Goal: Information Seeking & Learning: Check status

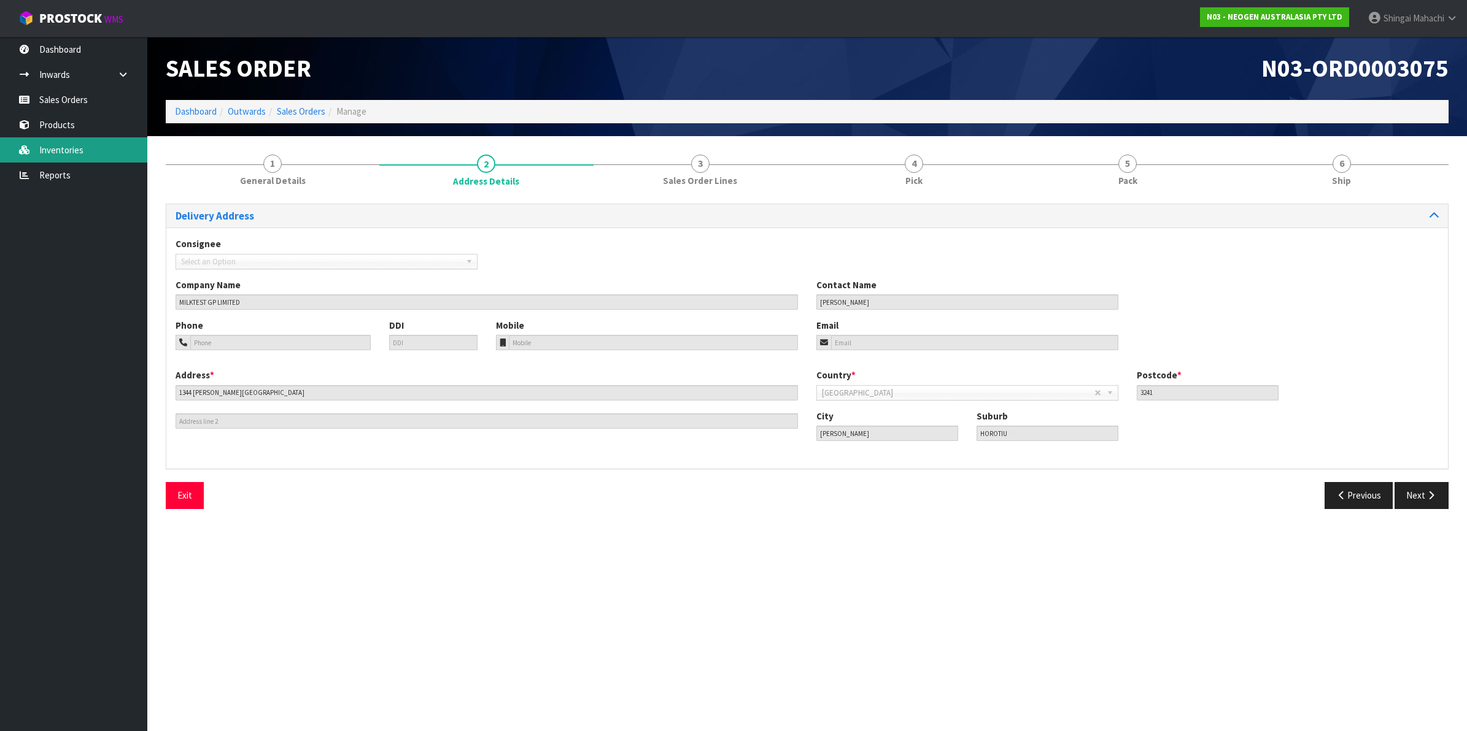
click at [65, 144] on link "Inventories" at bounding box center [73, 149] width 147 height 25
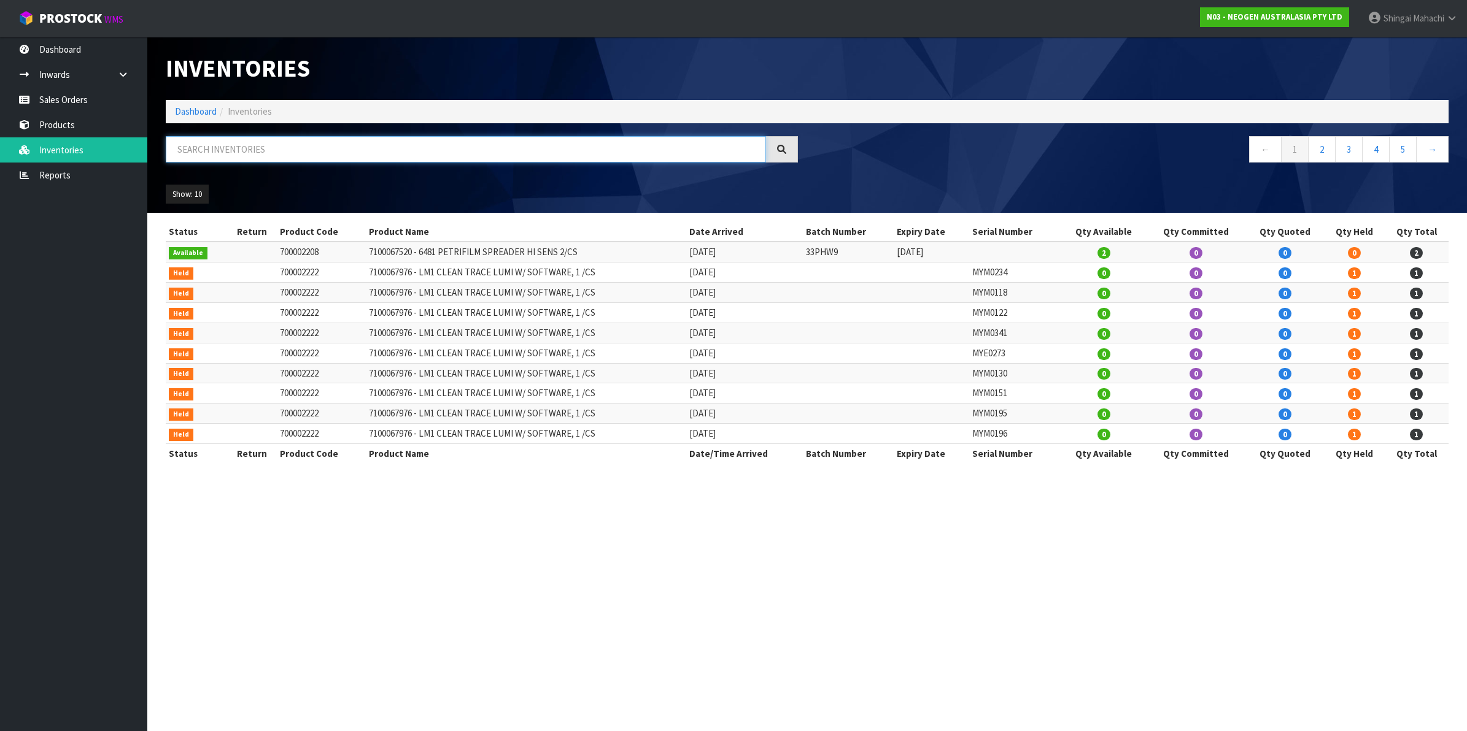
click at [273, 151] on input "text" at bounding box center [466, 149] width 600 height 26
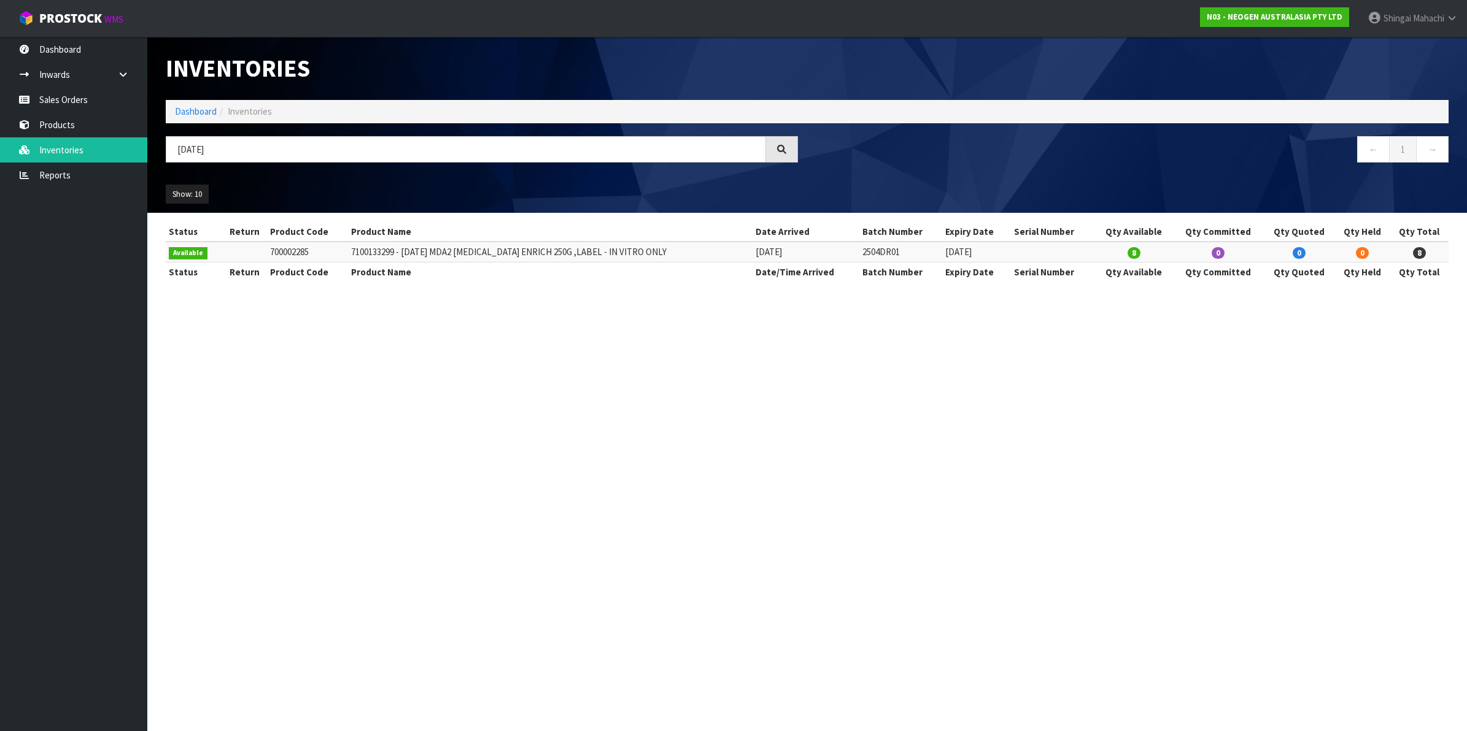
drag, startPoint x: 268, startPoint y: 250, endPoint x: 660, endPoint y: 245, distance: 391.5
click at [660, 245] on tr "Available 700002285 7100133299 - [DATE] MDA2 [MEDICAL_DATA] ENRICH 250G ,LABEL …" at bounding box center [807, 252] width 1283 height 20
copy tr "700002285 7100133299 - [DATE] MDA2 [MEDICAL_DATA] ENRICH 250G ,LABEL - IN VITRO…"
click at [330, 486] on section "Inventories Dashboard Inventories [DATE] ← 1 → Show: 10 5 10 25 50 All Show Sto…" at bounding box center [733, 365] width 1467 height 731
drag, startPoint x: 218, startPoint y: 149, endPoint x: 152, endPoint y: 149, distance: 65.7
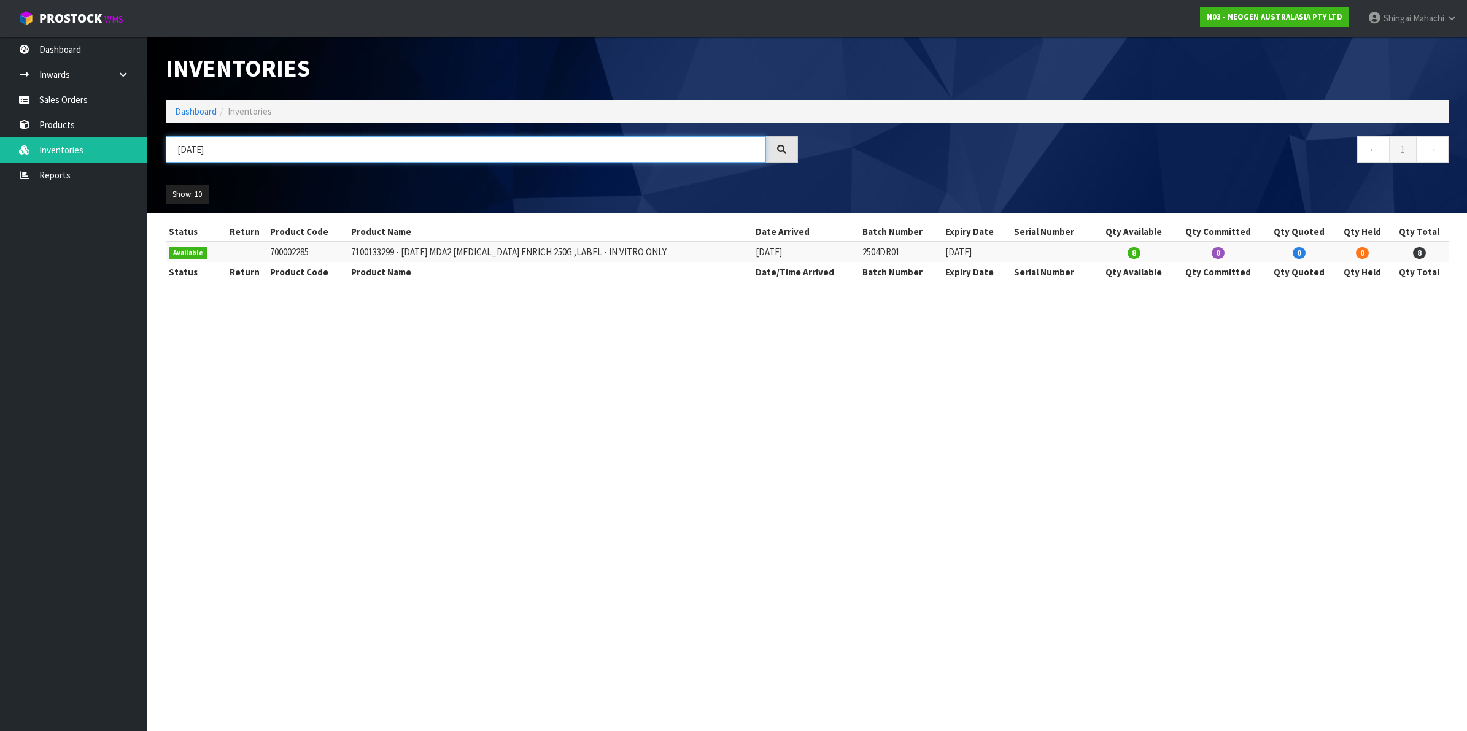
click at [152, 149] on header "Inventories Dashboard Inventories [DATE] ← 1 → Show: 10 5 10 25 50 All Show Sto…" at bounding box center [806, 125] width 1319 height 176
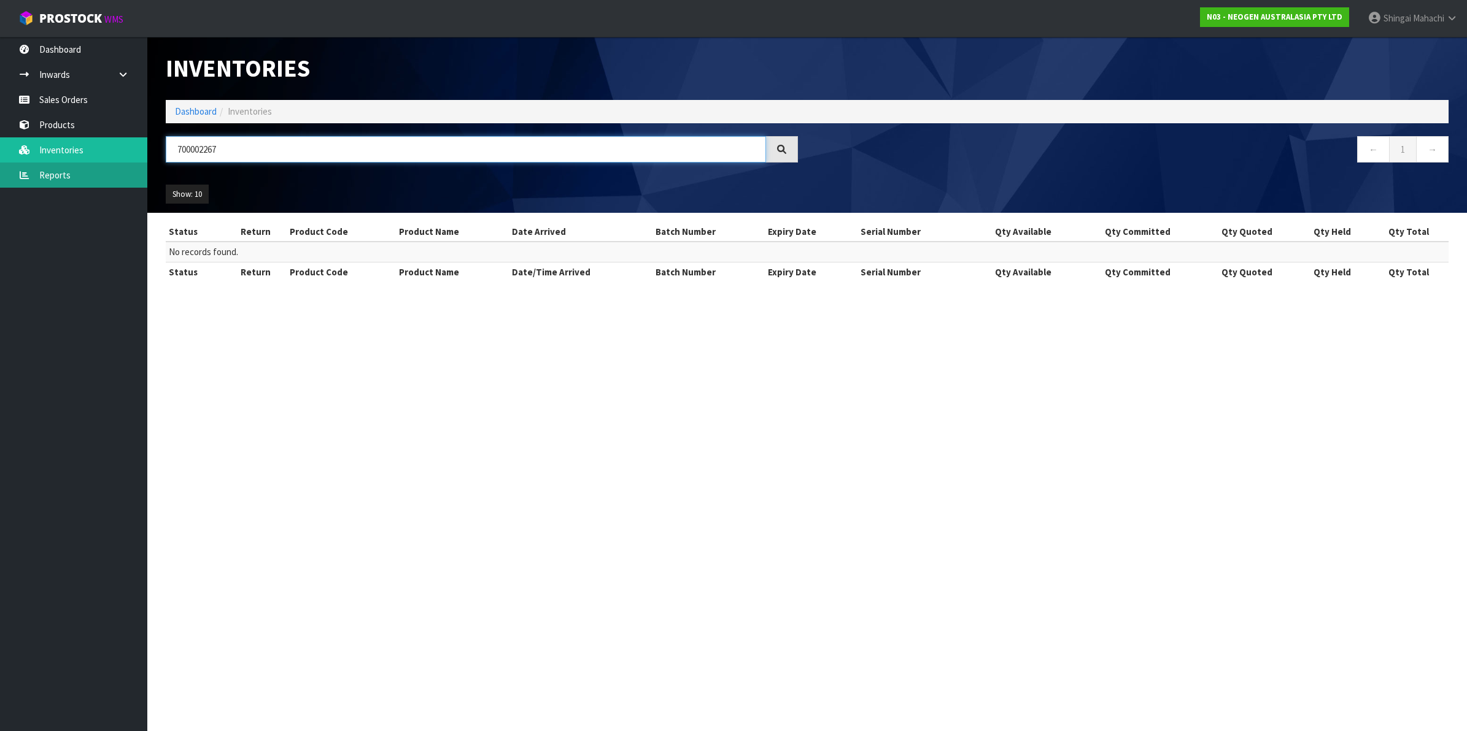
type input "700002267"
click at [59, 167] on link "Reports" at bounding box center [73, 175] width 147 height 25
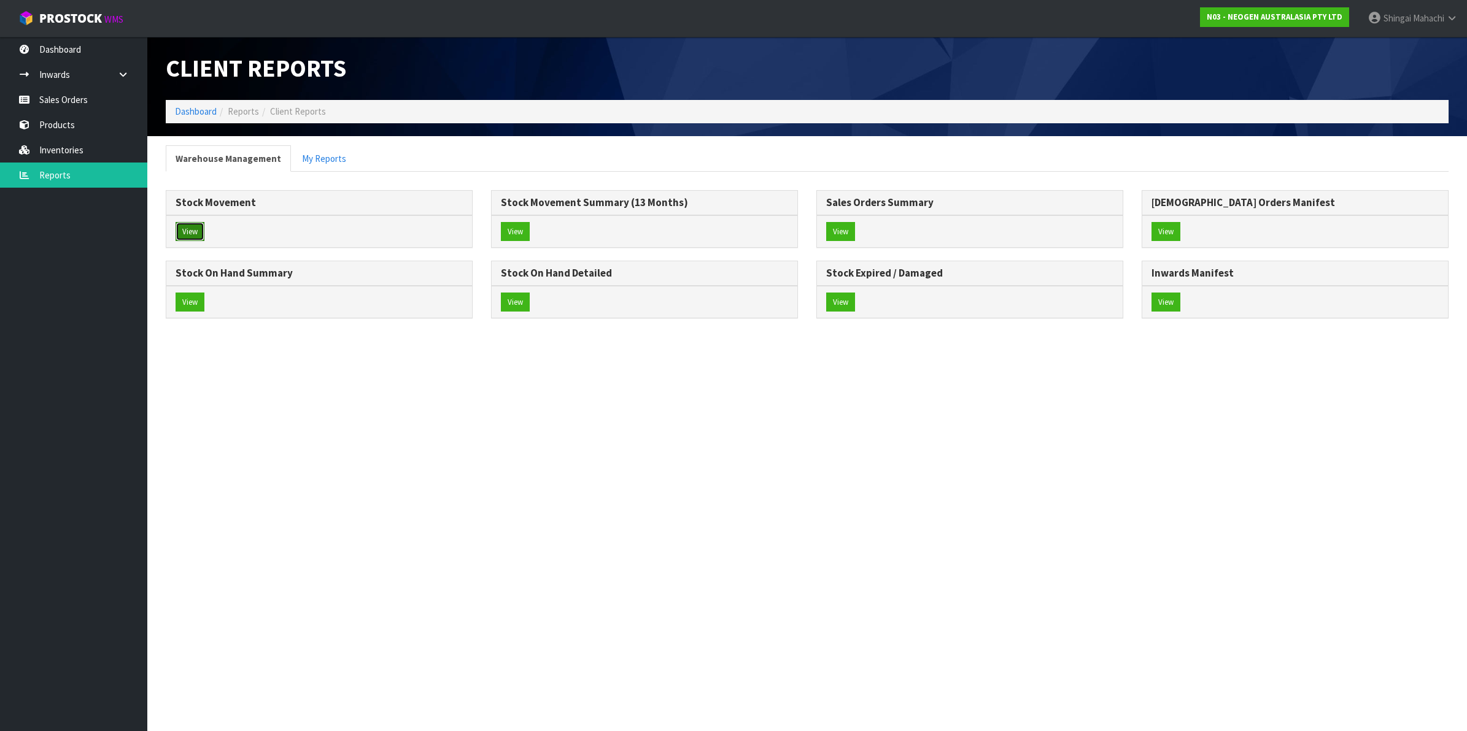
click at [192, 229] on button "View" at bounding box center [190, 232] width 29 height 20
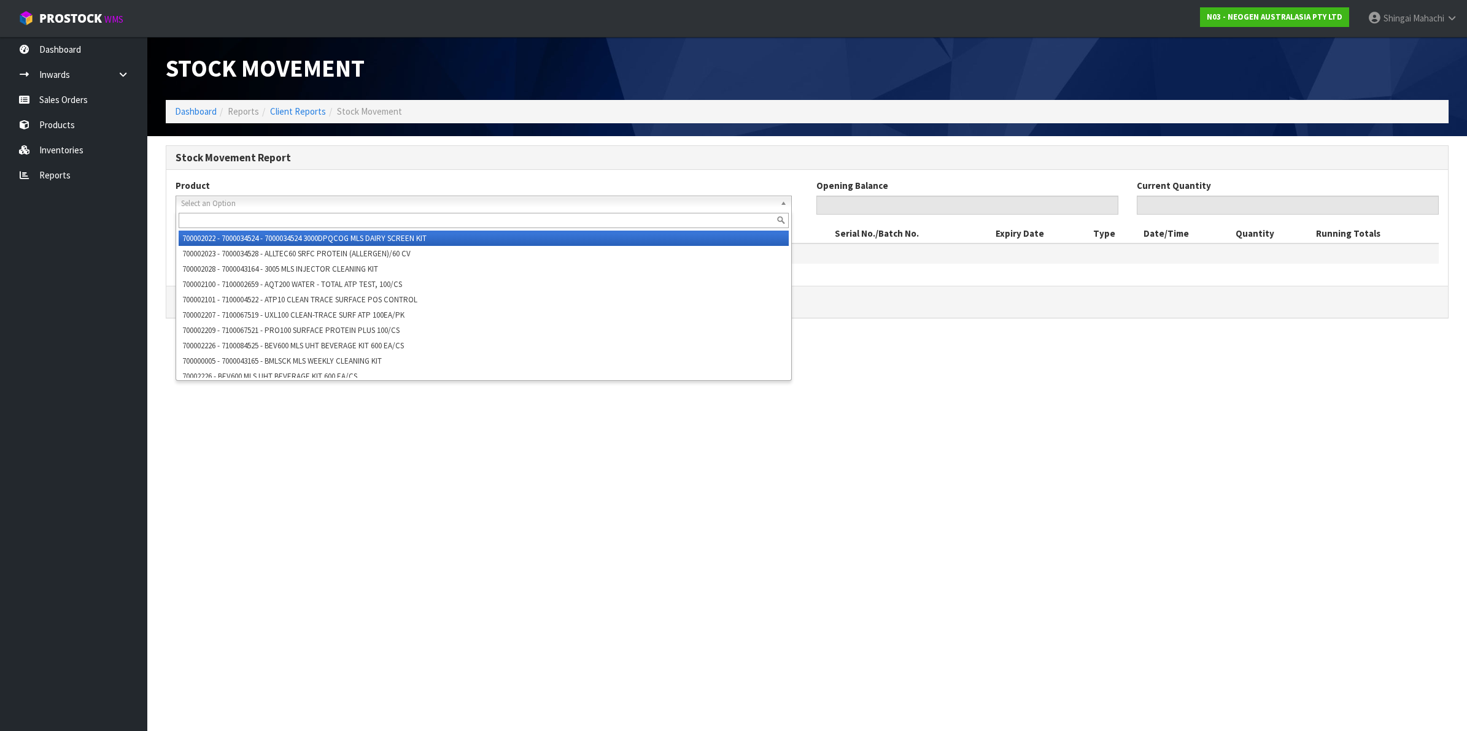
click at [228, 198] on span "Select an Option" at bounding box center [478, 203] width 594 height 15
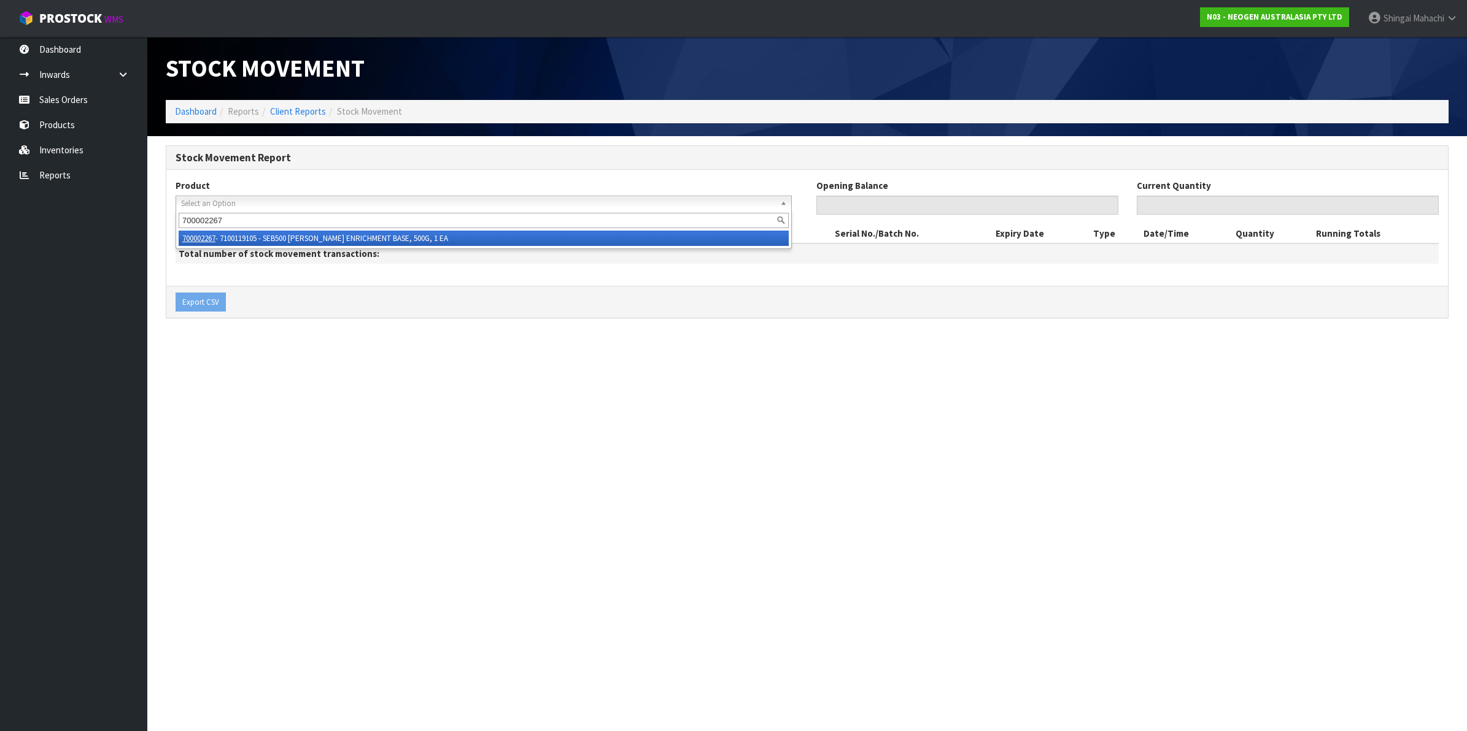
type input "700002267"
click at [274, 233] on li "700002267 - 7100119105 - SEB500 [PERSON_NAME] ENRICHMENT BASE, 500G, 1 EA" at bounding box center [484, 238] width 610 height 15
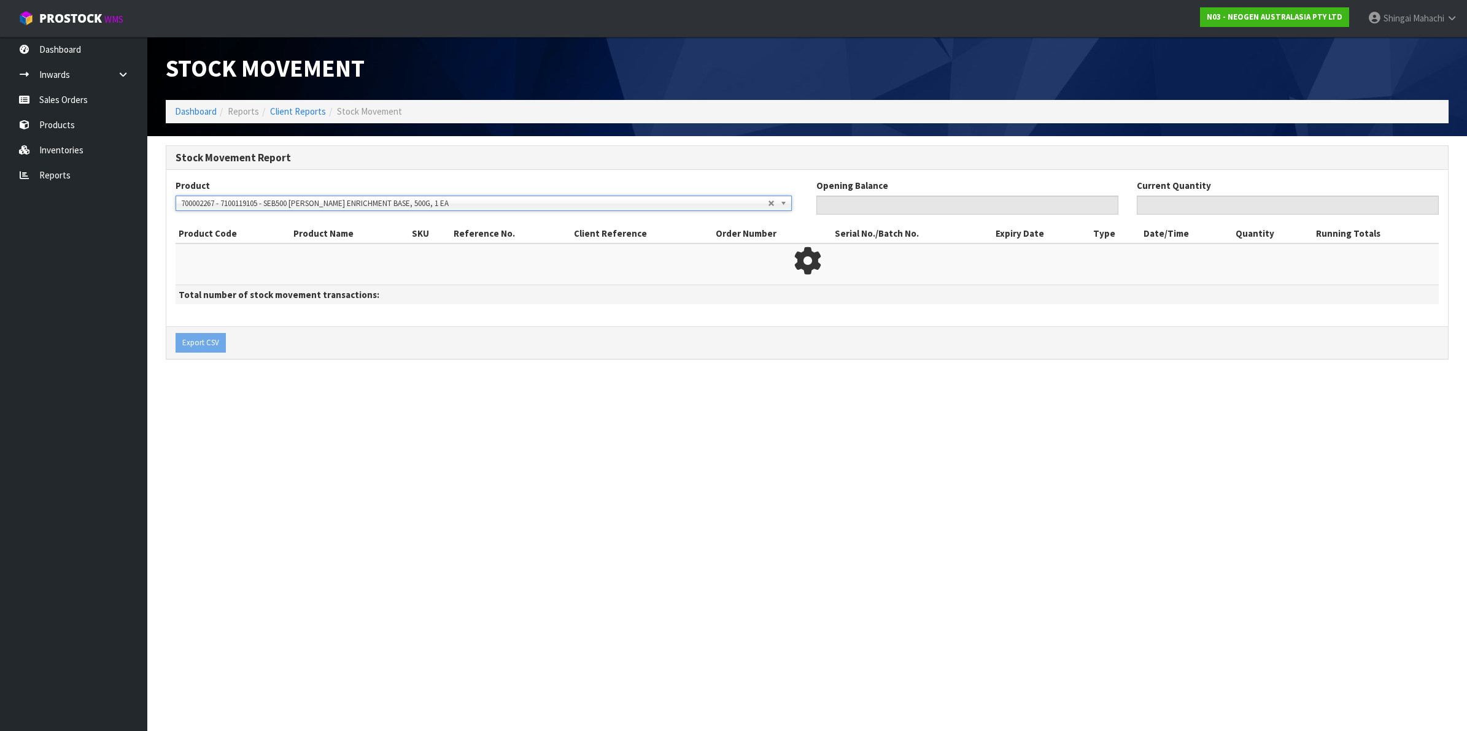
type input "0"
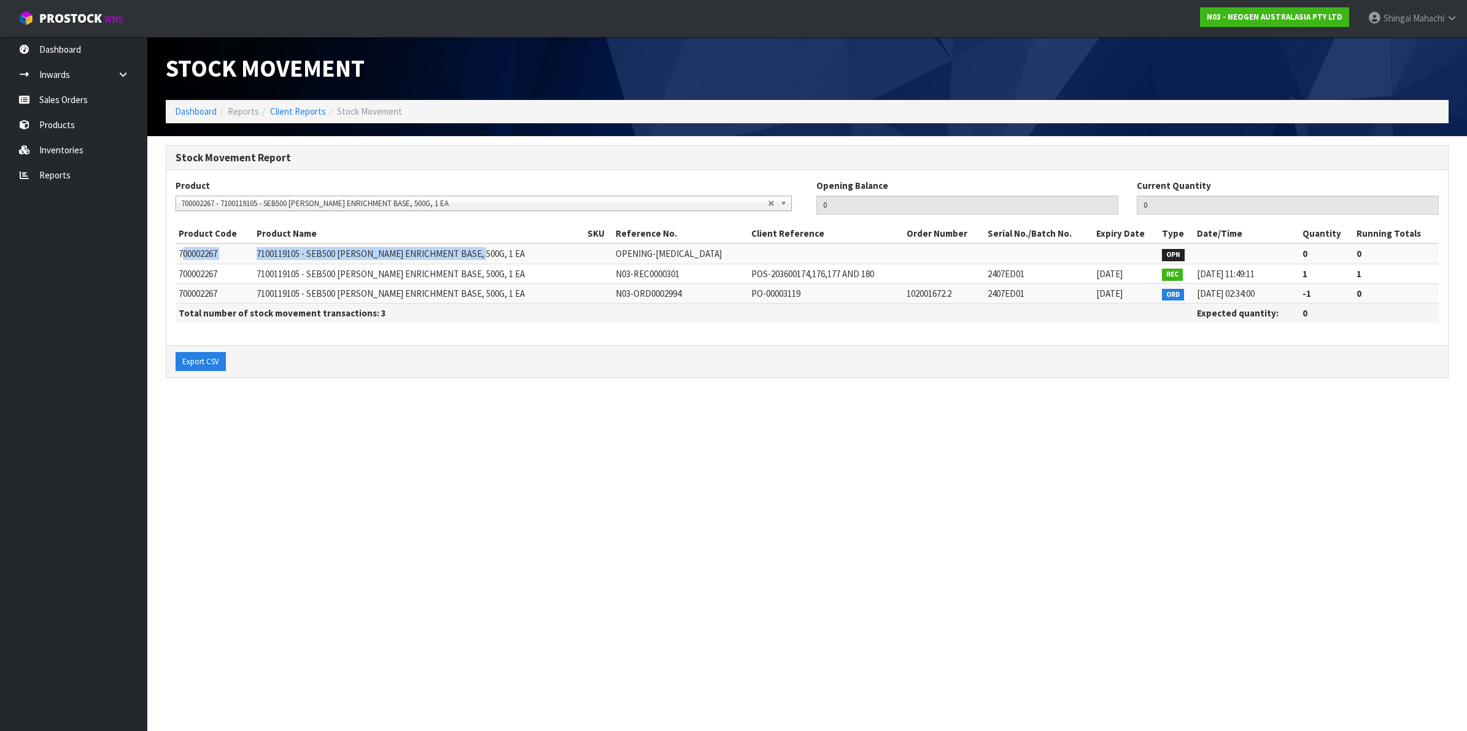
drag, startPoint x: 181, startPoint y: 255, endPoint x: 488, endPoint y: 253, distance: 306.8
click at [488, 253] on tr "700002267 7100119105 - SEB500 [PERSON_NAME] ENRICHMENT BASE, 500G, 1 EA OPENING…" at bounding box center [807, 254] width 1263 height 20
copy tr "00002267 7100119105 - SEB500 [PERSON_NAME] ENRICHMENT BASE, 500G, 1 EA"
click at [74, 96] on link "Sales Orders" at bounding box center [73, 99] width 147 height 25
